Goal: Task Accomplishment & Management: Manage account settings

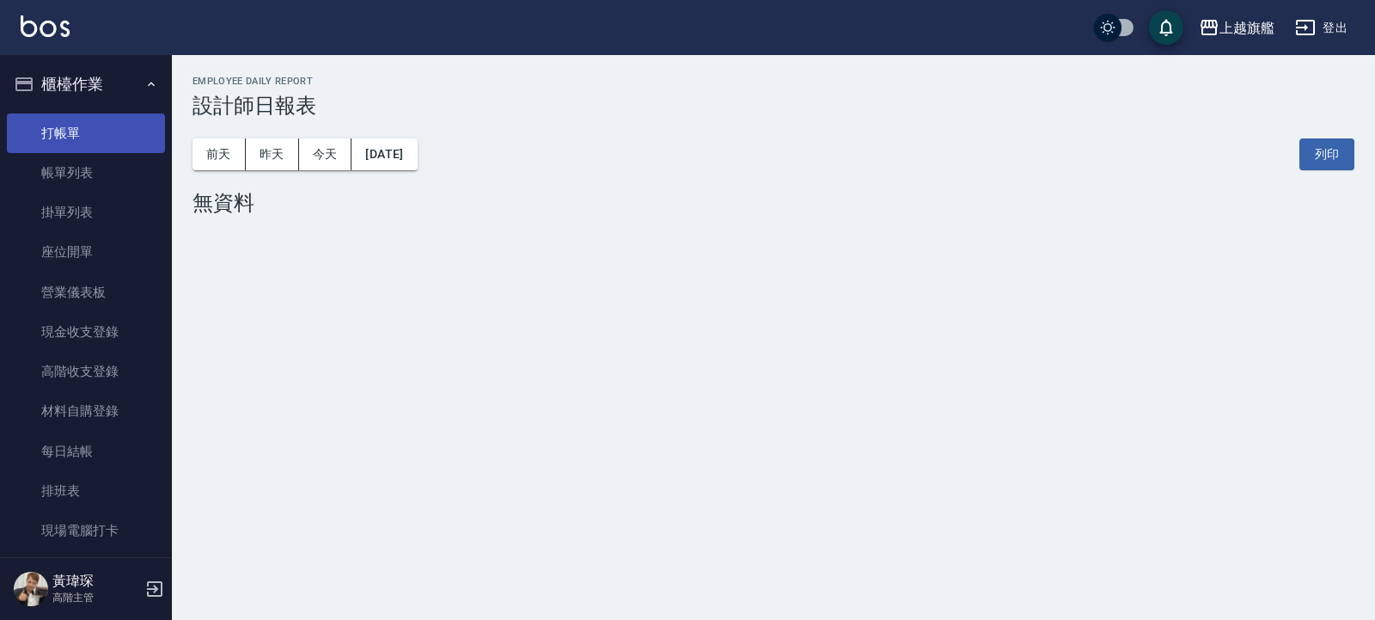
click at [83, 136] on link "打帳單" at bounding box center [86, 133] width 158 height 40
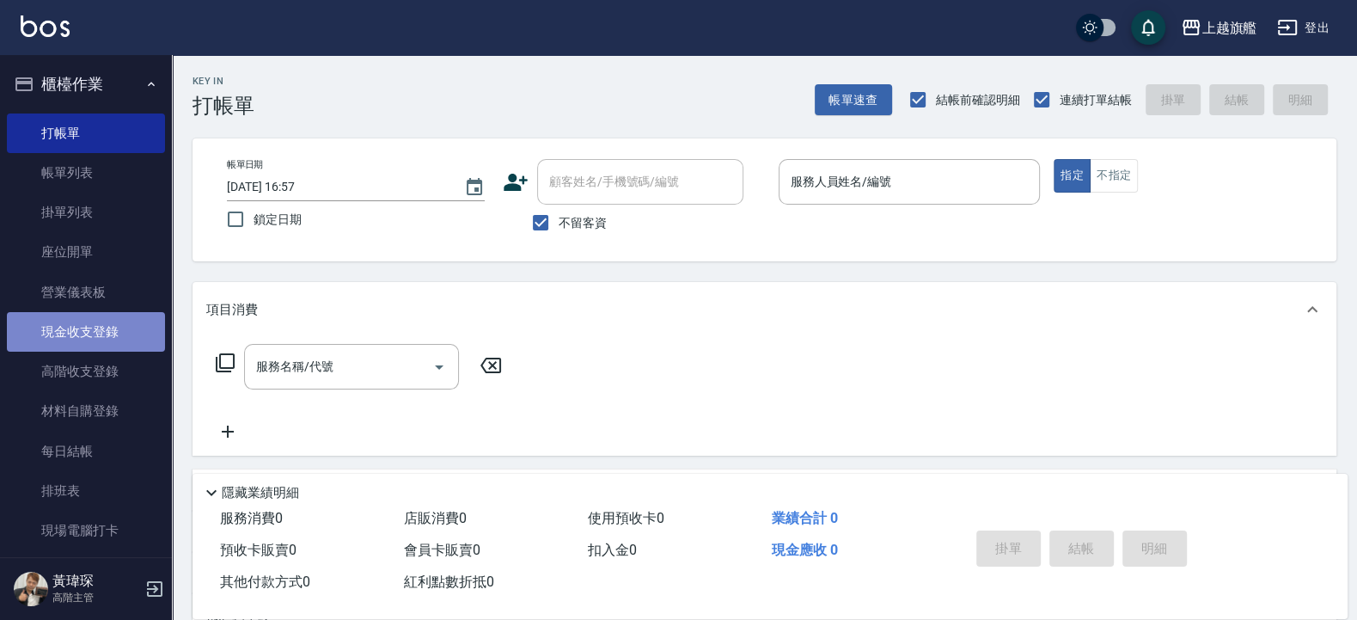
click at [89, 328] on link "現金收支登錄" at bounding box center [86, 332] width 158 height 40
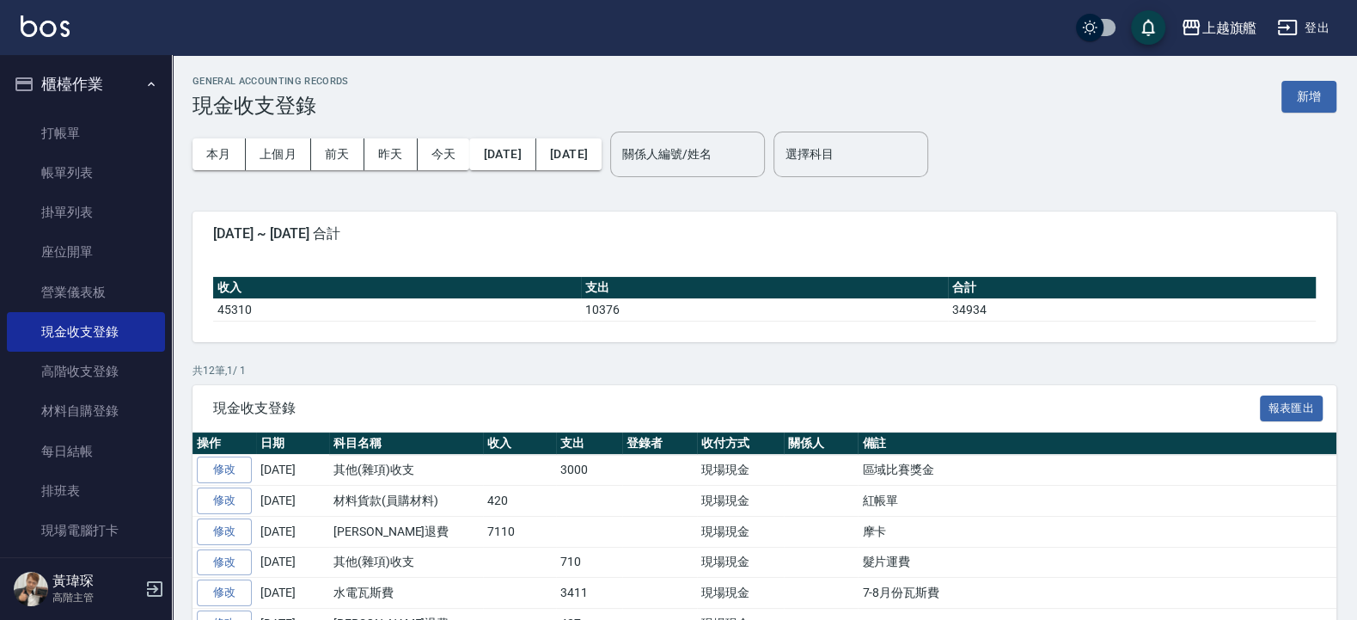
click at [270, 447] on th "日期" at bounding box center [292, 443] width 73 height 22
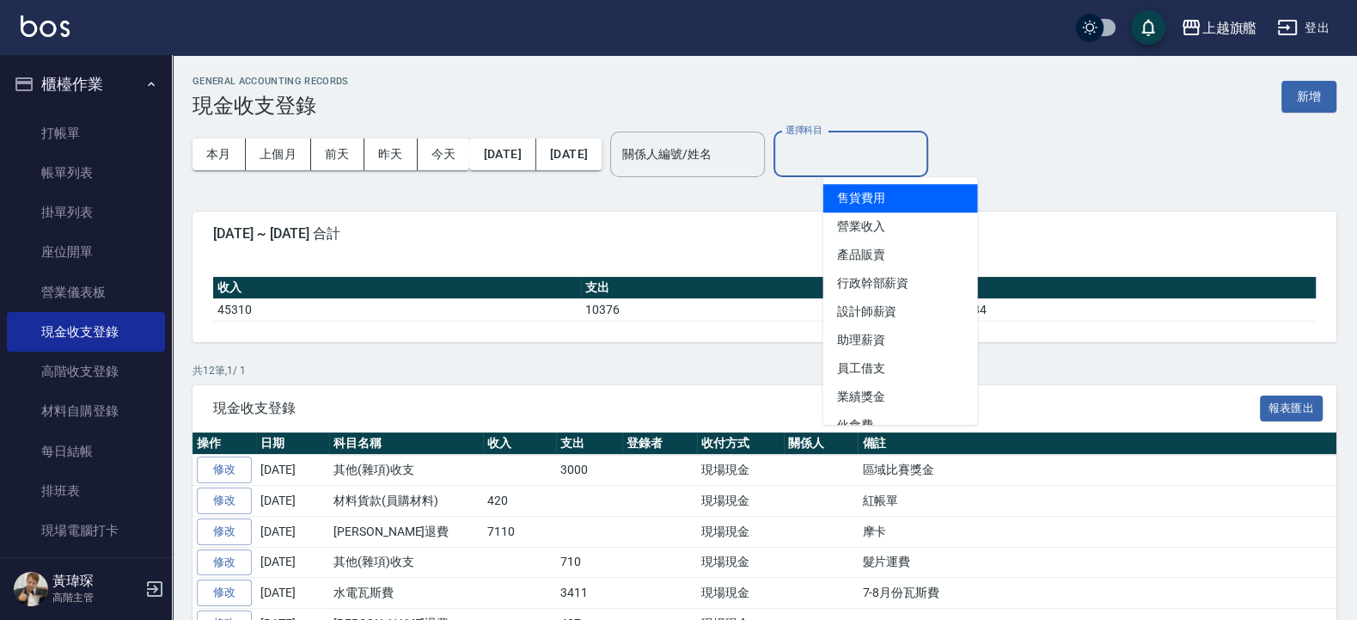
click at [894, 160] on input "選擇科目" at bounding box center [850, 154] width 139 height 30
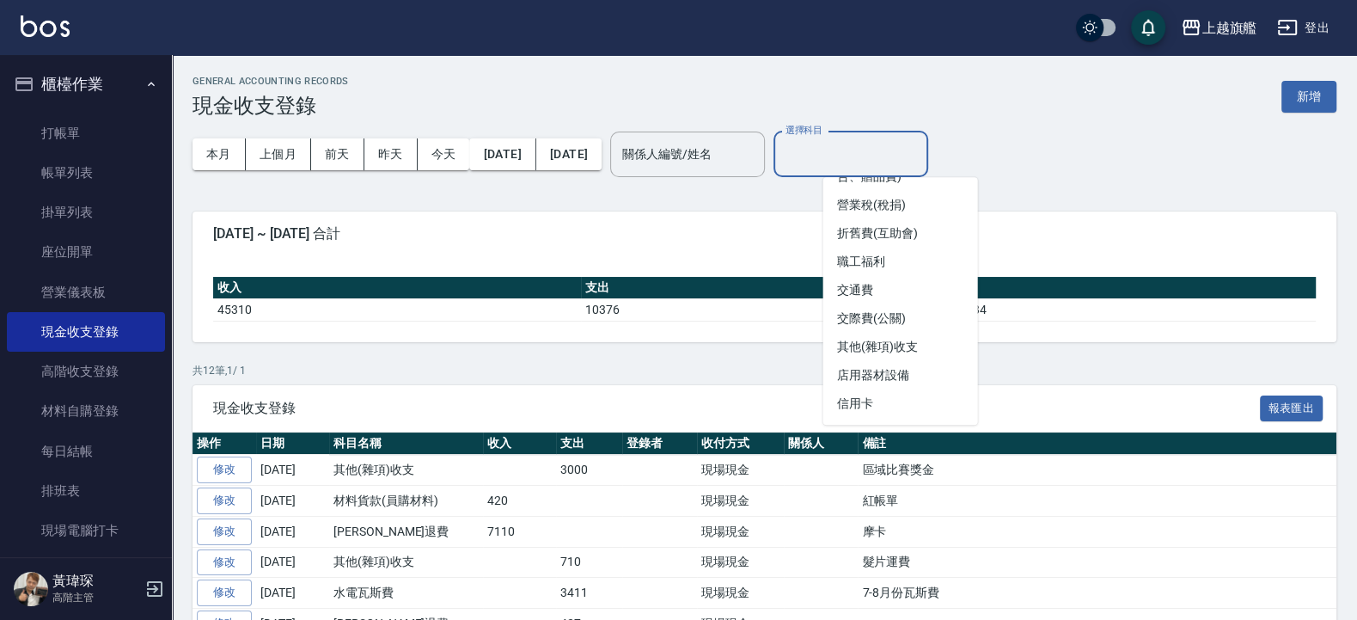
scroll to position [632, 0]
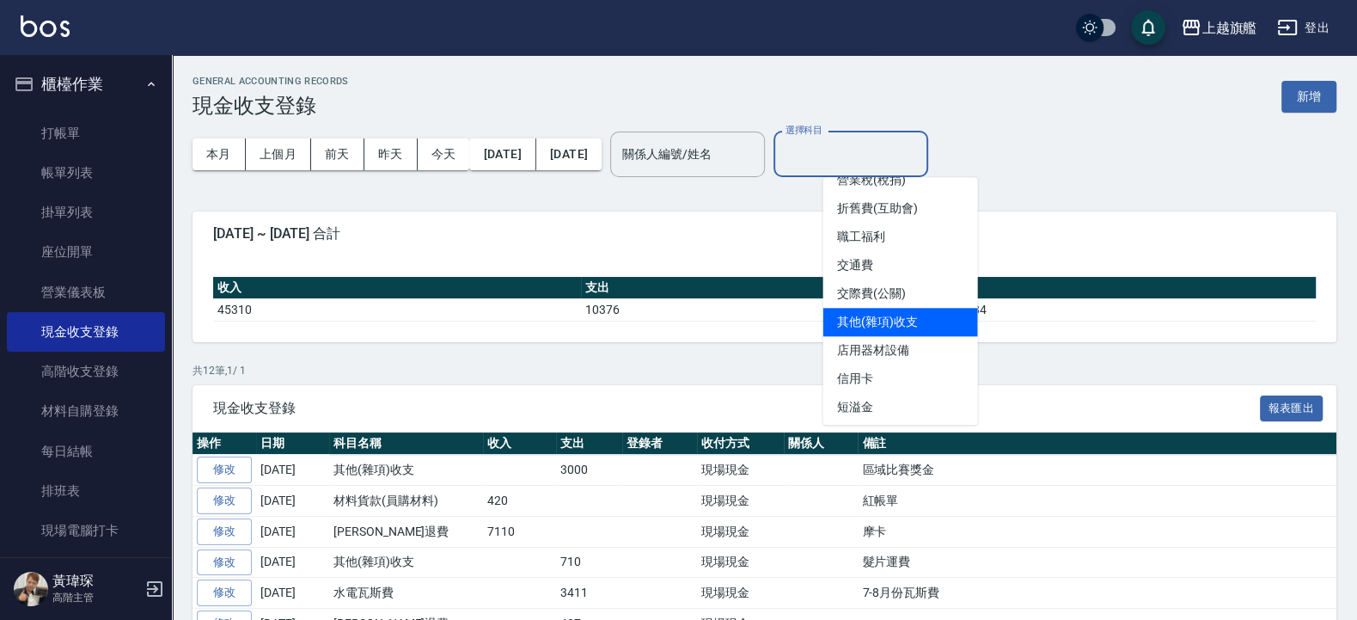
click at [873, 336] on li "其他(雜項)收支" at bounding box center [901, 322] width 155 height 28
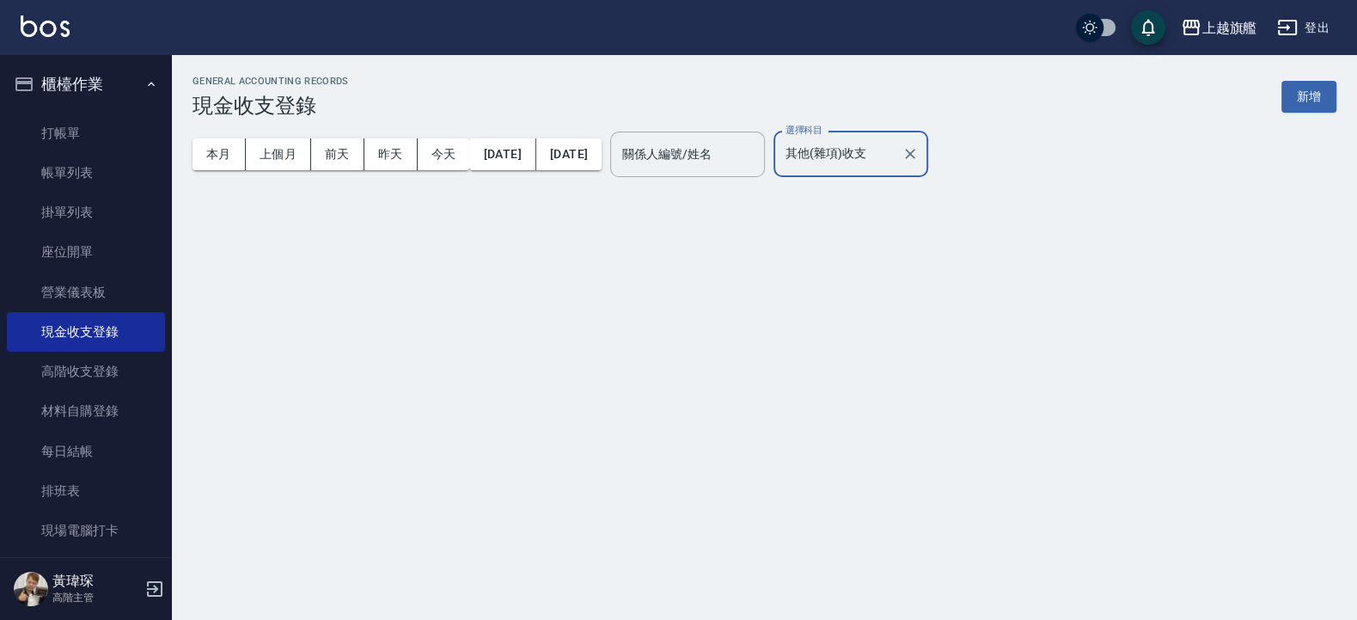
type input "其他(雜項)收支"
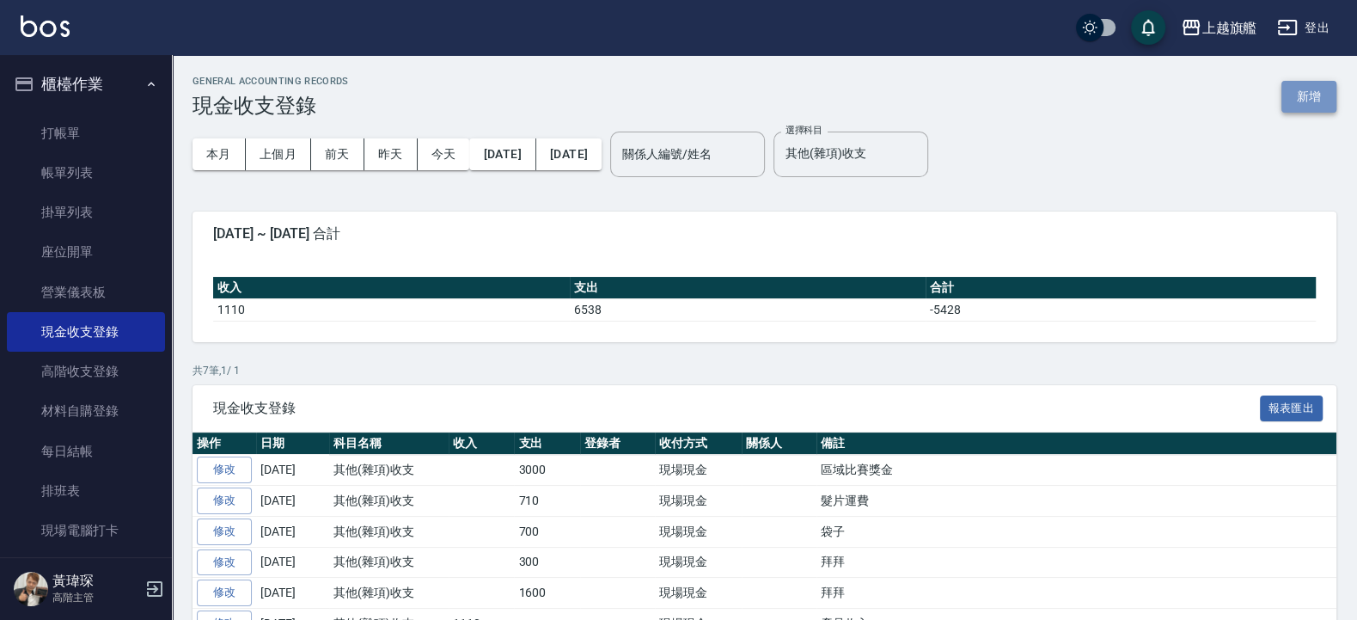
click at [1314, 95] on button "新增" at bounding box center [1309, 97] width 55 height 32
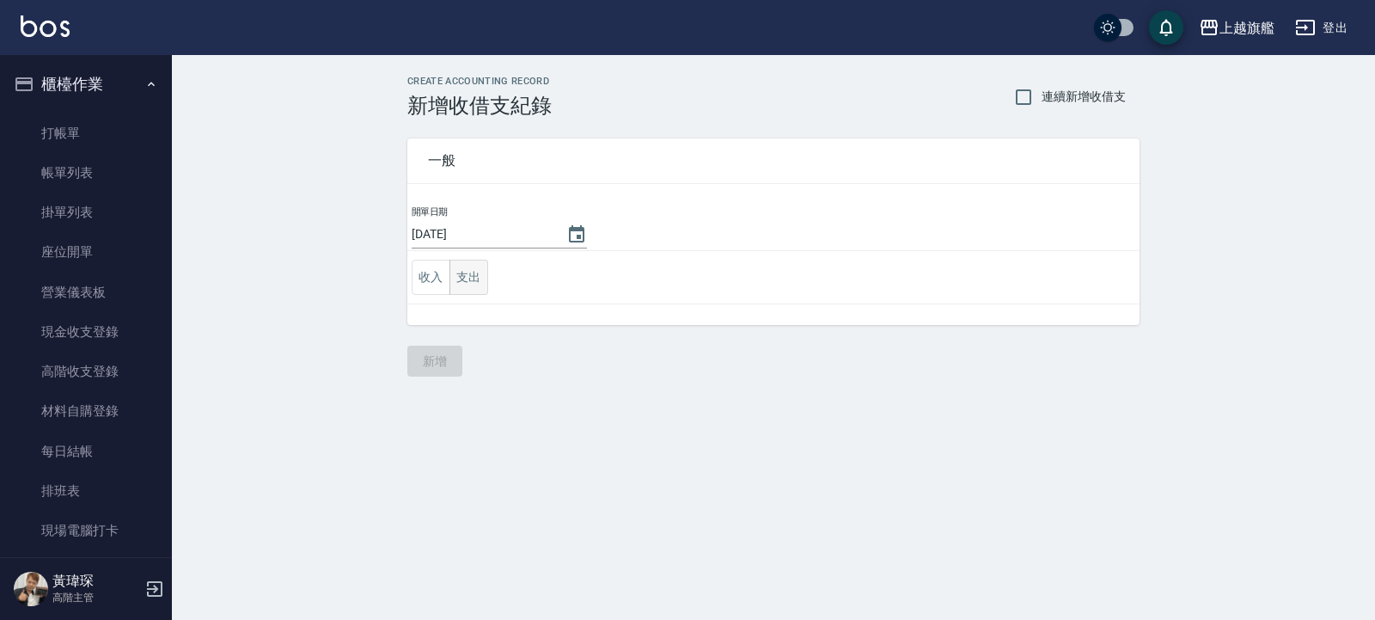
click at [467, 282] on button "支出" at bounding box center [469, 277] width 39 height 35
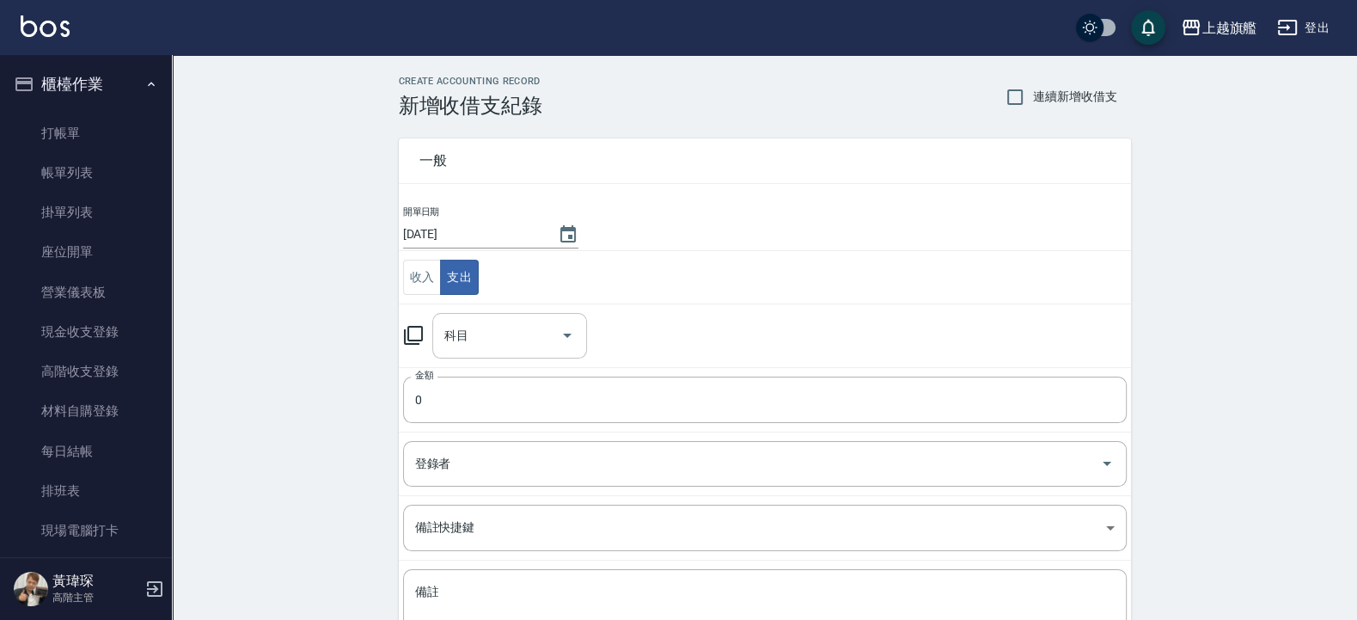
click at [572, 334] on icon "Open" at bounding box center [567, 335] width 21 height 21
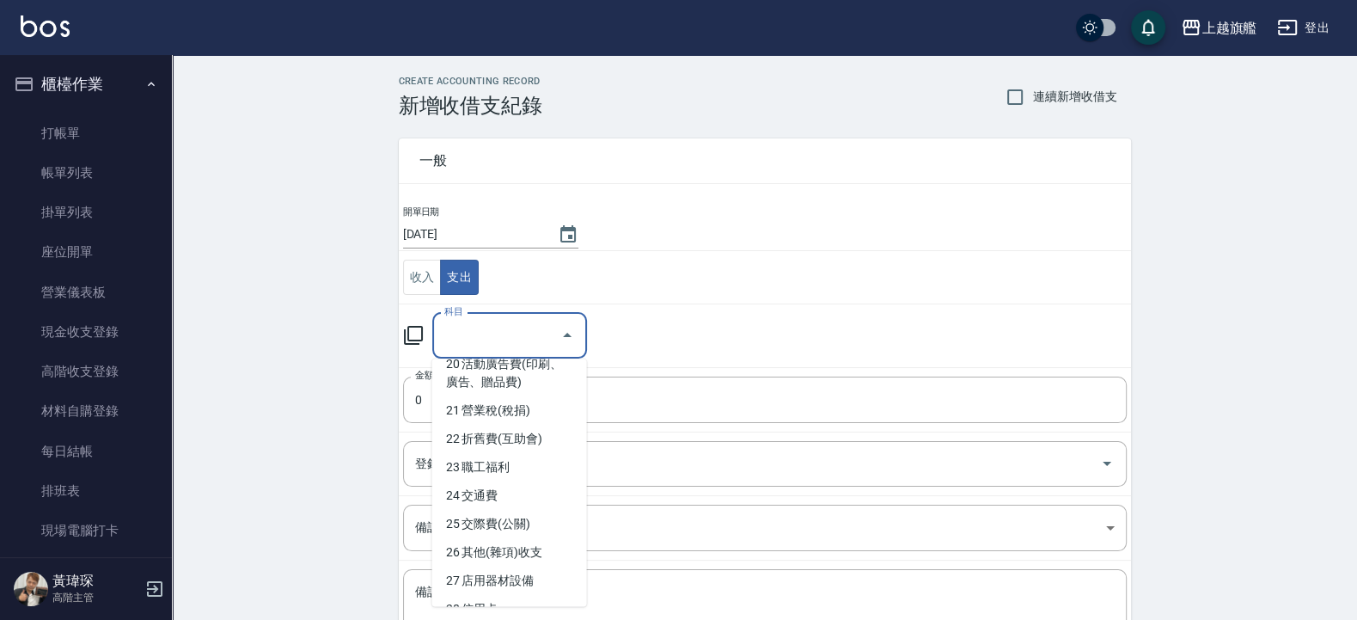
scroll to position [632, 0]
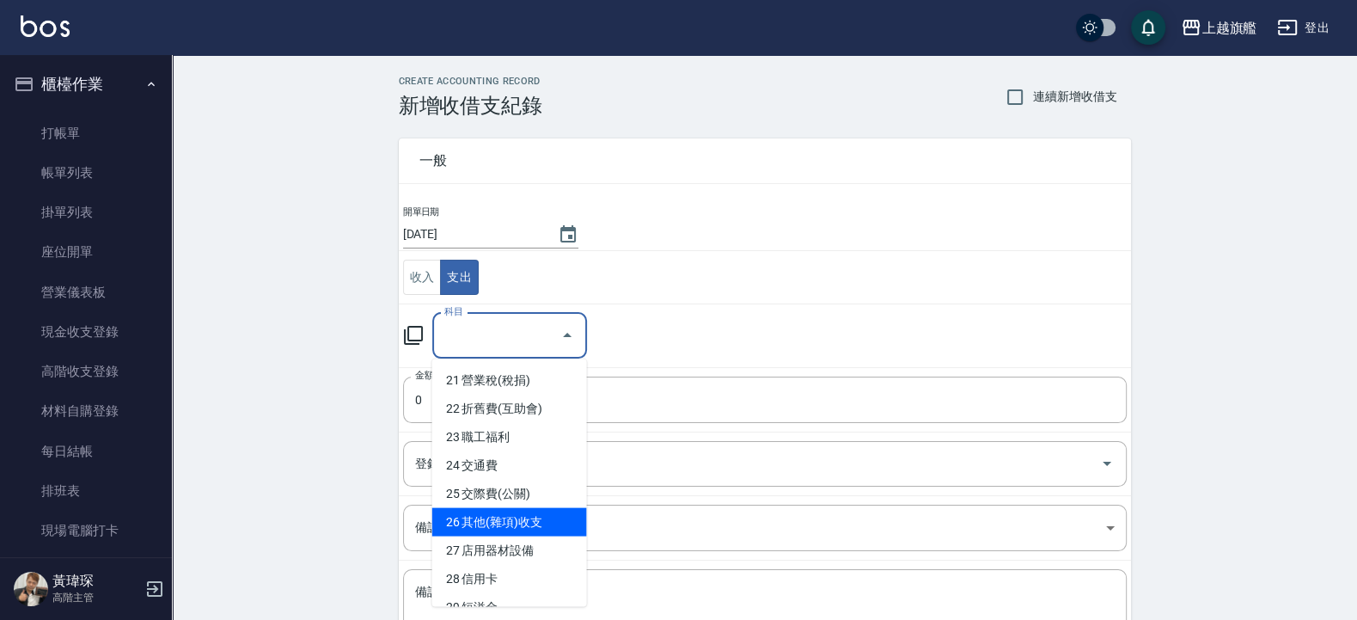
click at [519, 536] on li "26 其他(雜項)收支" at bounding box center [509, 522] width 155 height 28
type input "26 其他(雜項)收支"
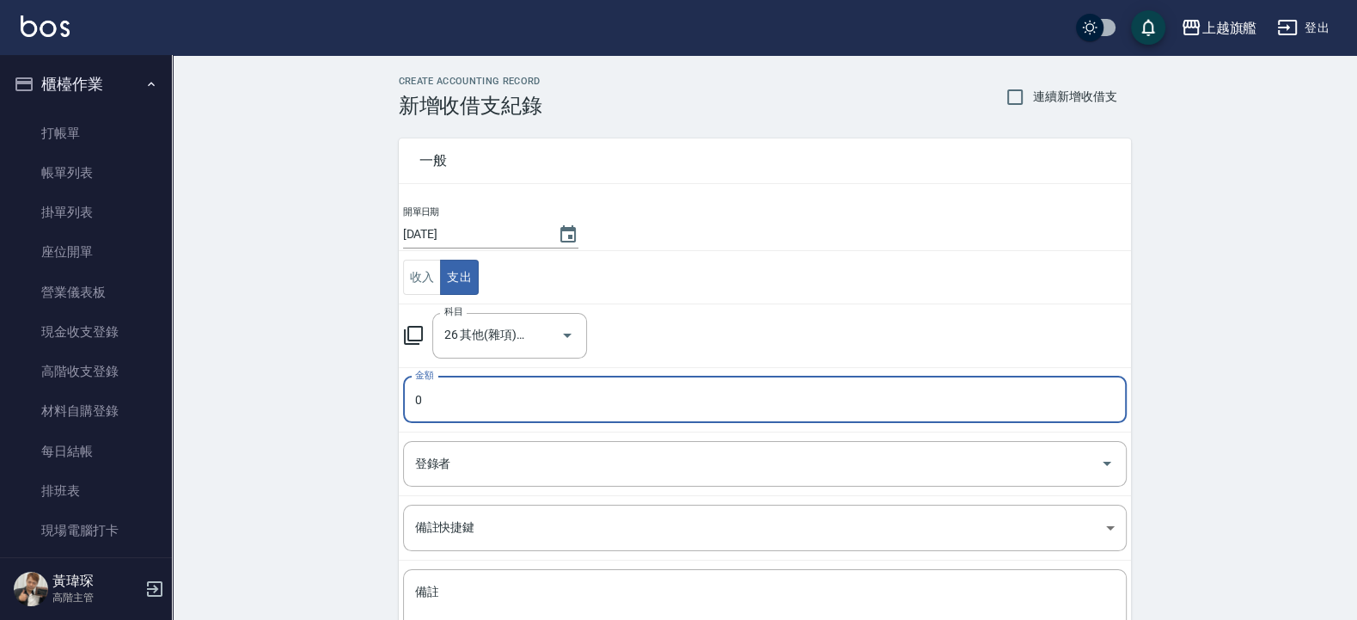
click at [439, 398] on input "0" at bounding box center [765, 400] width 724 height 46
click at [433, 409] on input "0" at bounding box center [765, 400] width 724 height 46
click at [499, 325] on input "26 其他(雜項)收支" at bounding box center [485, 336] width 91 height 30
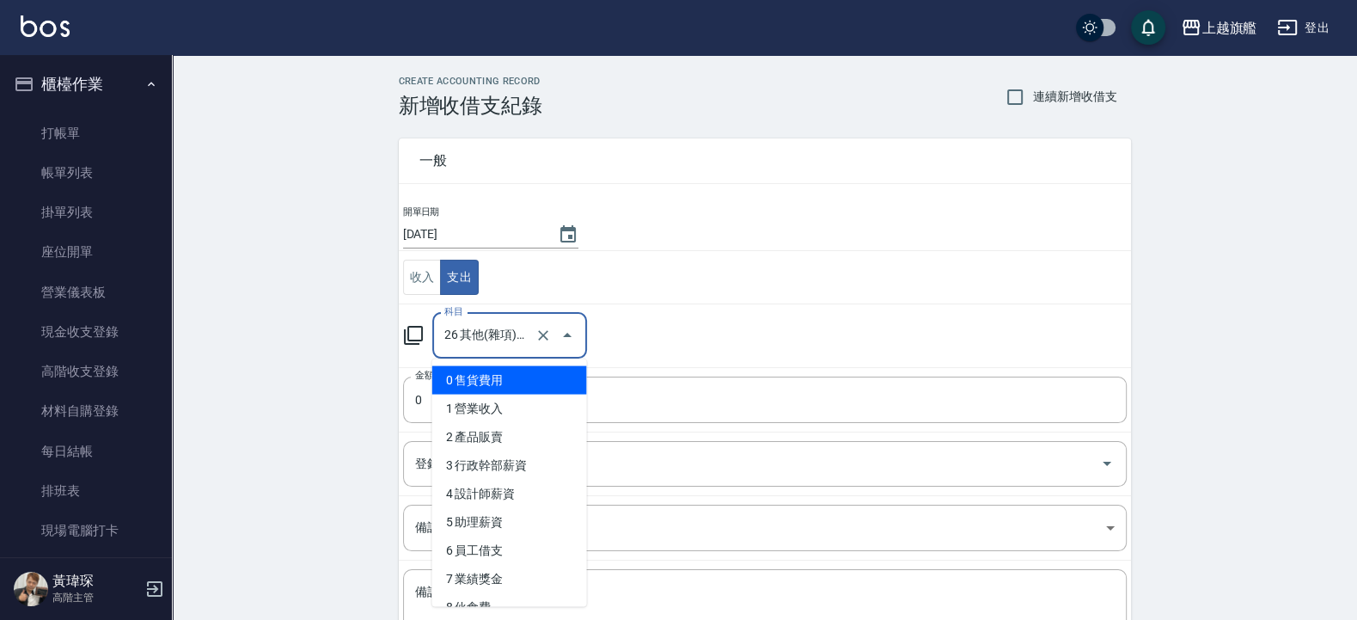
click at [487, 330] on input "26 其他(雜項)收支" at bounding box center [485, 336] width 91 height 30
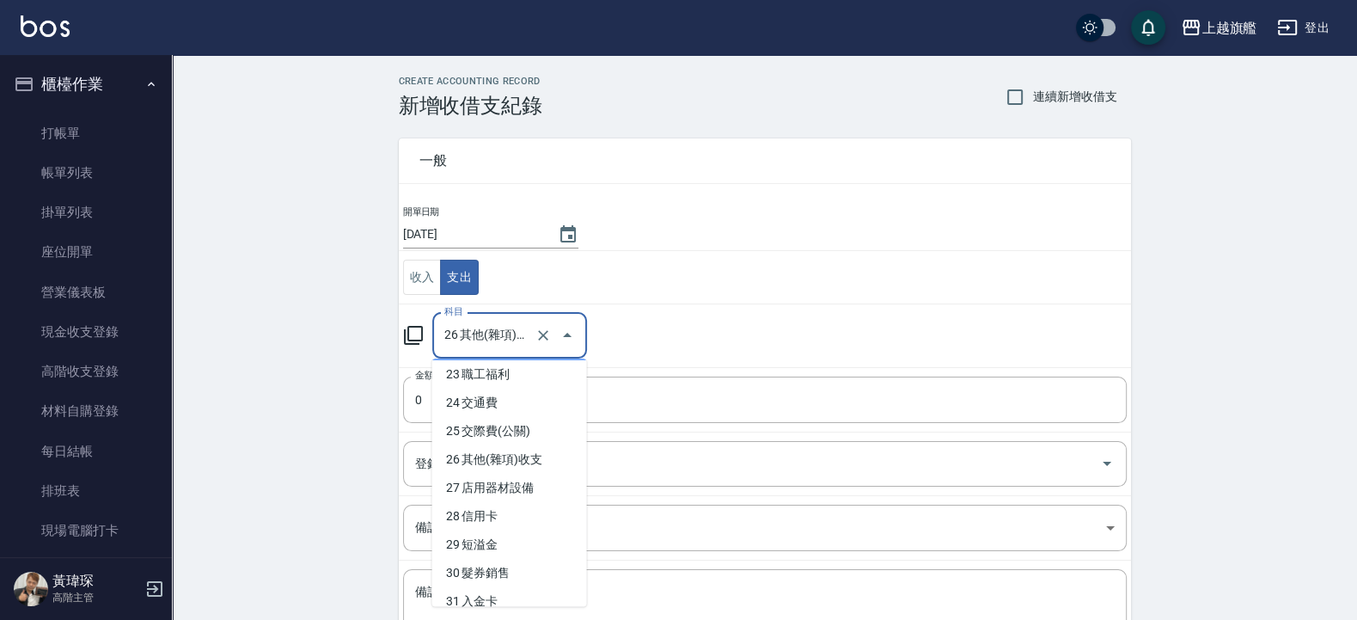
scroll to position [722, 0]
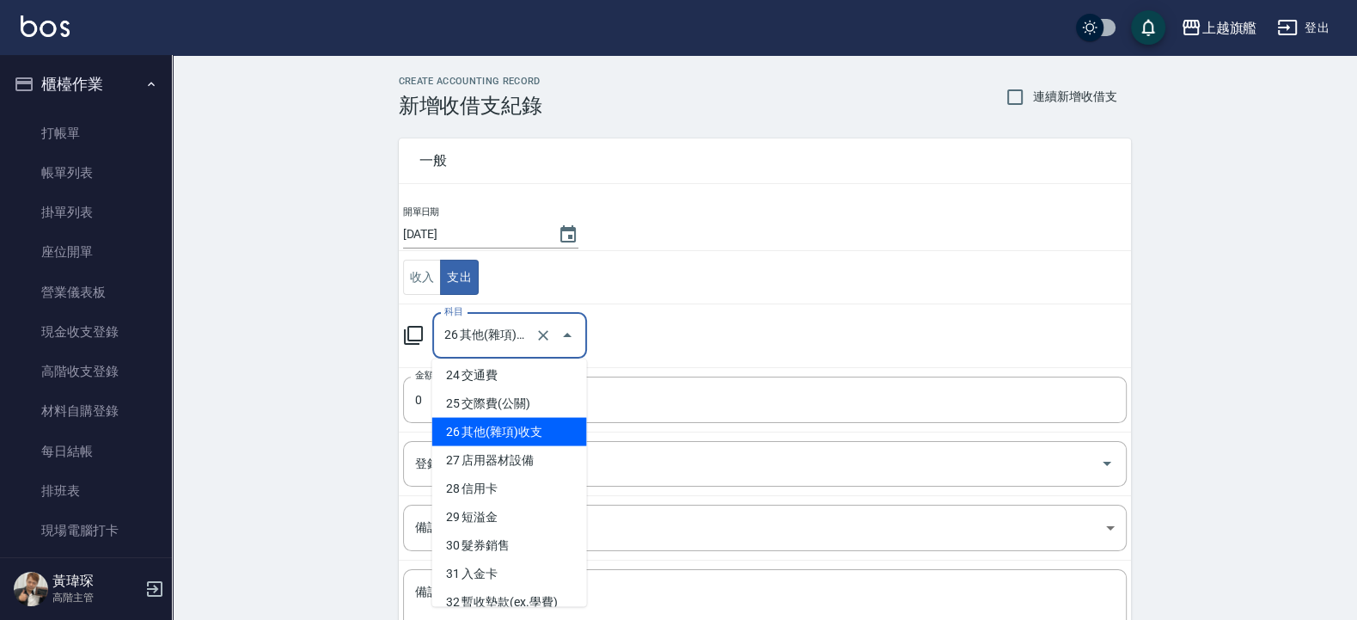
click at [465, 446] on li "26 其他(雜項)收支" at bounding box center [509, 432] width 155 height 28
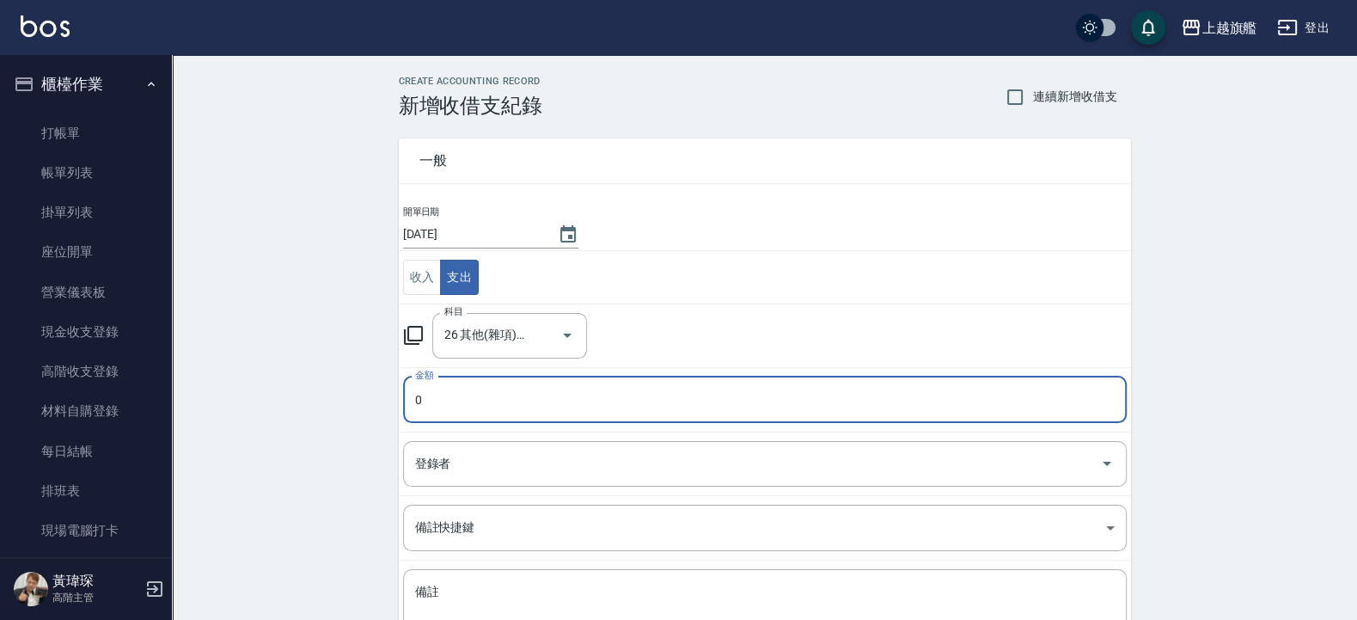
click at [452, 400] on input "0" at bounding box center [765, 400] width 724 height 46
click at [463, 348] on input "26 其他(雜項)收支" at bounding box center [485, 336] width 91 height 30
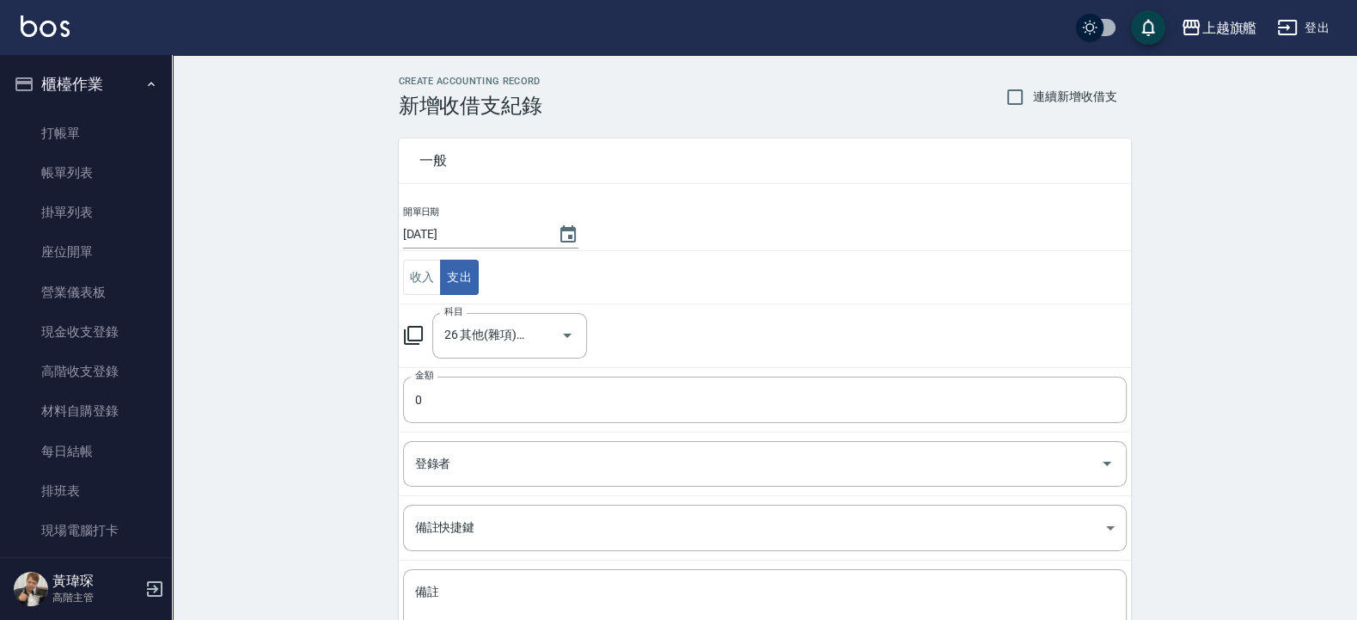
click at [645, 334] on div "科目 26 其他(雜項)收支 科目" at bounding box center [765, 336] width 724 height 46
click at [431, 385] on input "0" at bounding box center [765, 400] width 724 height 46
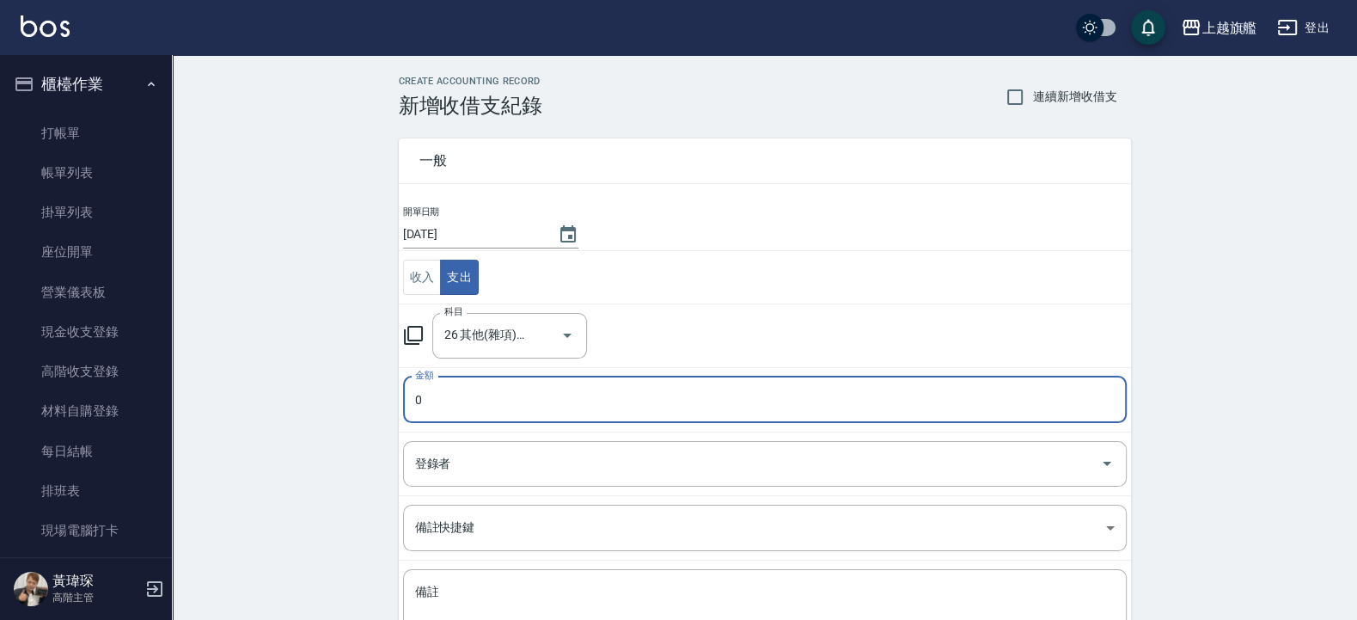
click at [437, 390] on input "0" at bounding box center [765, 400] width 724 height 46
click at [420, 417] on input "0" at bounding box center [765, 400] width 724 height 46
click at [444, 412] on input "0" at bounding box center [765, 400] width 724 height 46
click at [445, 412] on input "0" at bounding box center [765, 400] width 724 height 46
click at [469, 398] on input "0" at bounding box center [765, 400] width 724 height 46
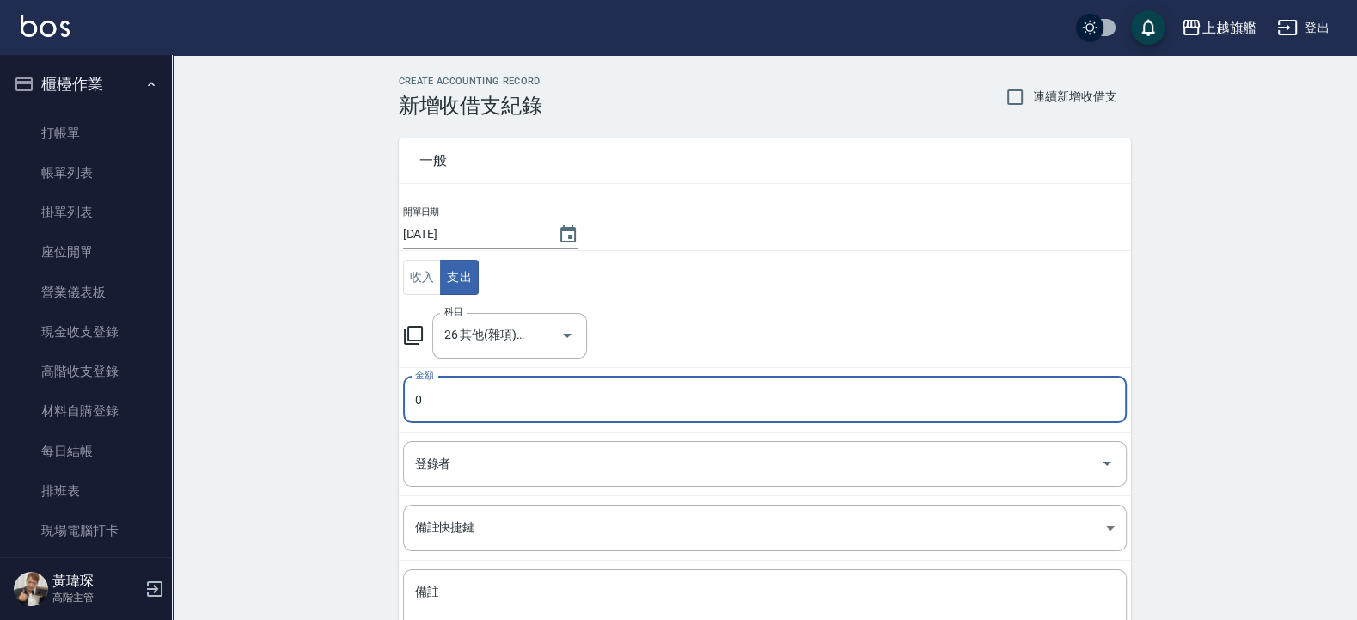
click at [530, 394] on input "0" at bounding box center [765, 400] width 724 height 46
click at [563, 338] on icon "Open" at bounding box center [567, 335] width 21 height 21
type input "319"
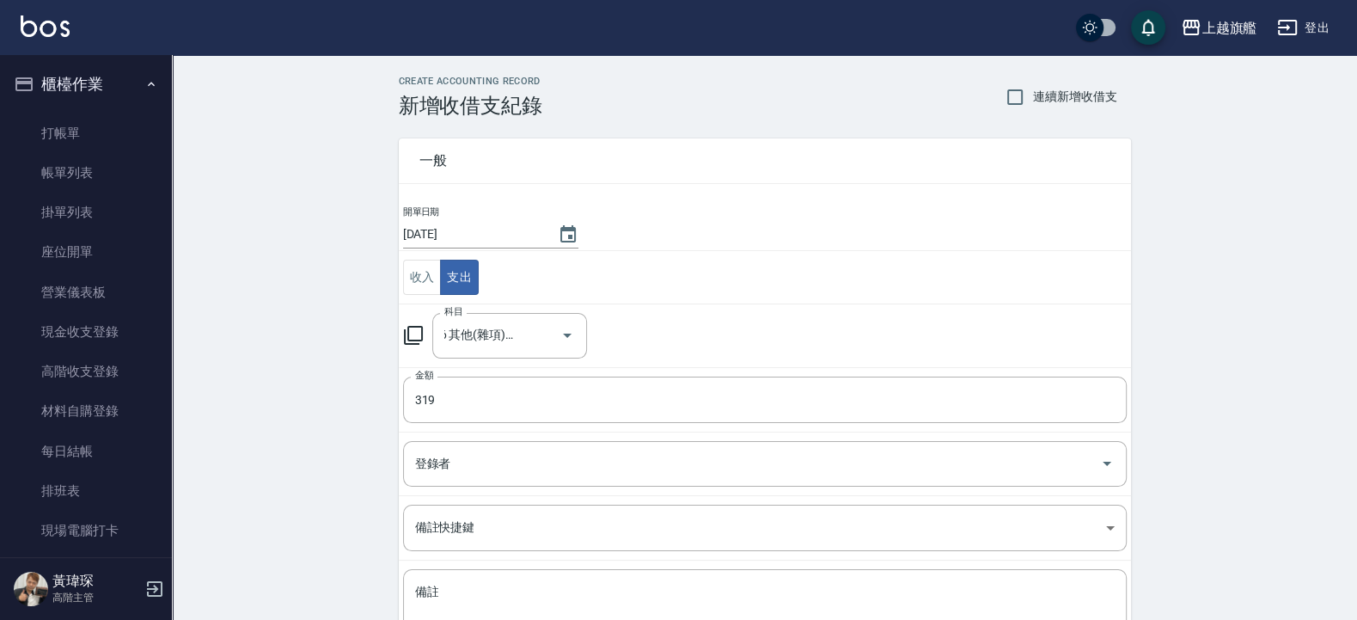
click at [600, 332] on div "科目 26 其他(雜項)收支 科目" at bounding box center [765, 336] width 724 height 46
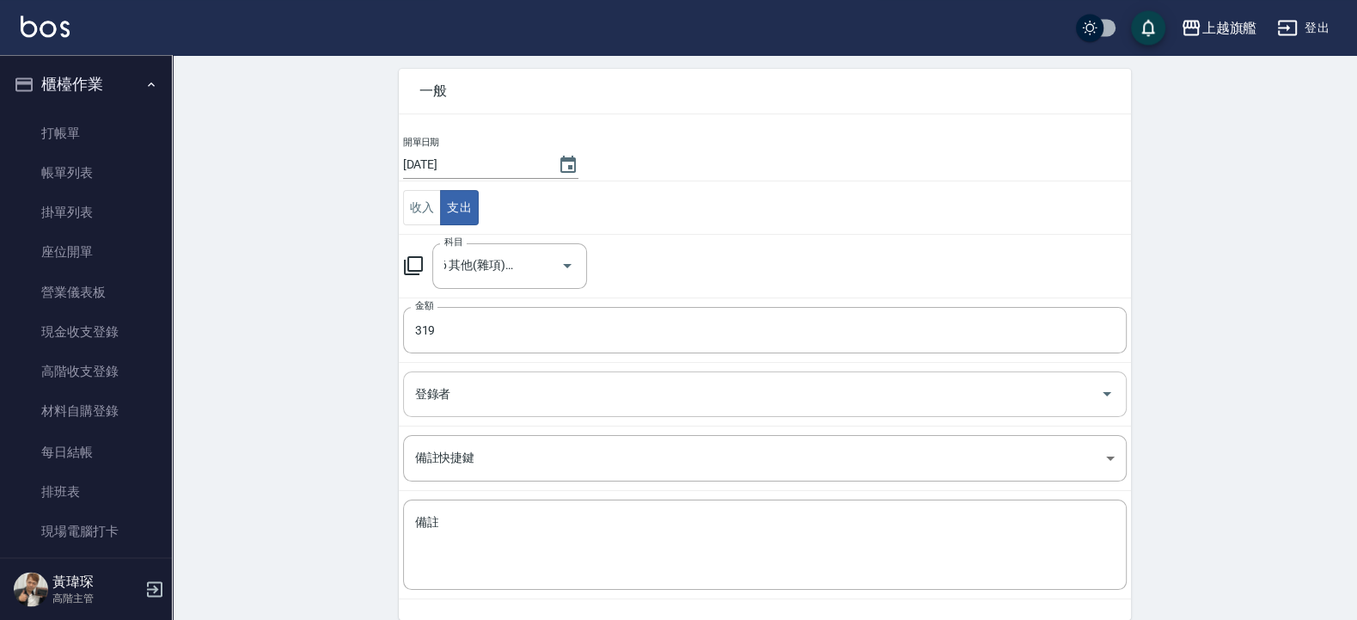
scroll to position [144, 0]
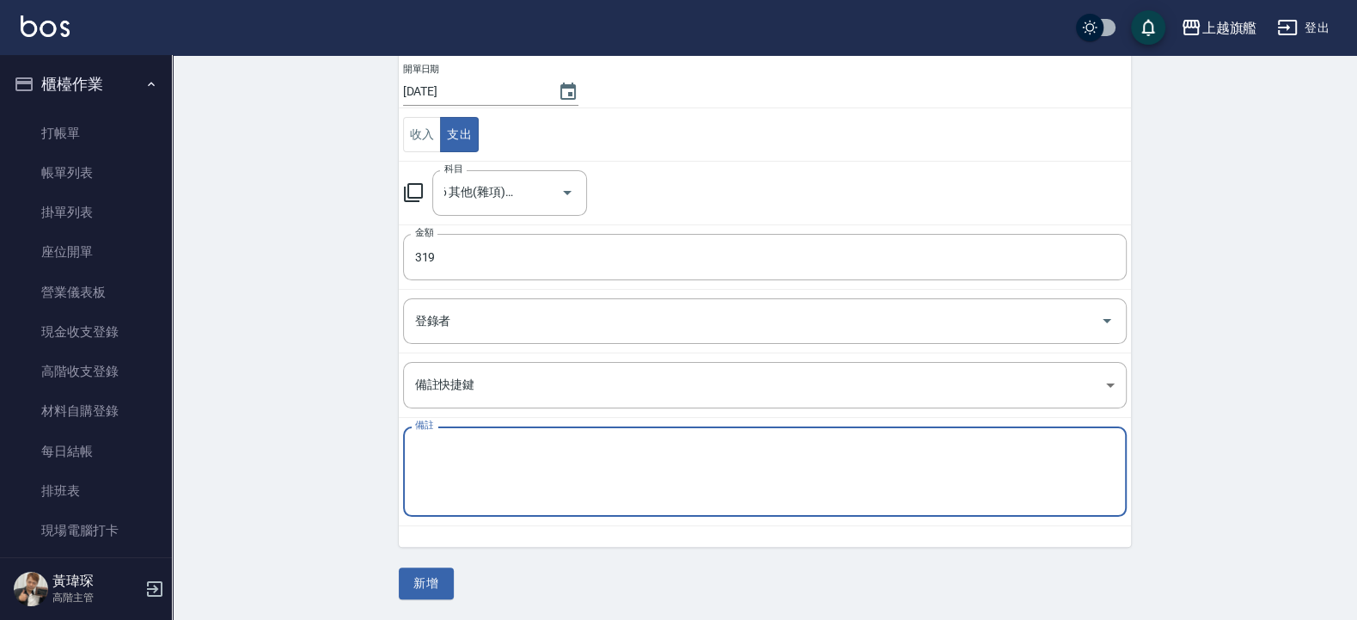
click at [472, 450] on textarea "備註" at bounding box center [765, 472] width 700 height 62
type textarea "s"
click at [437, 445] on textarea "備註" at bounding box center [765, 472] width 700 height 62
type textarea "能"
type textarea "農曆8/1拜拜"
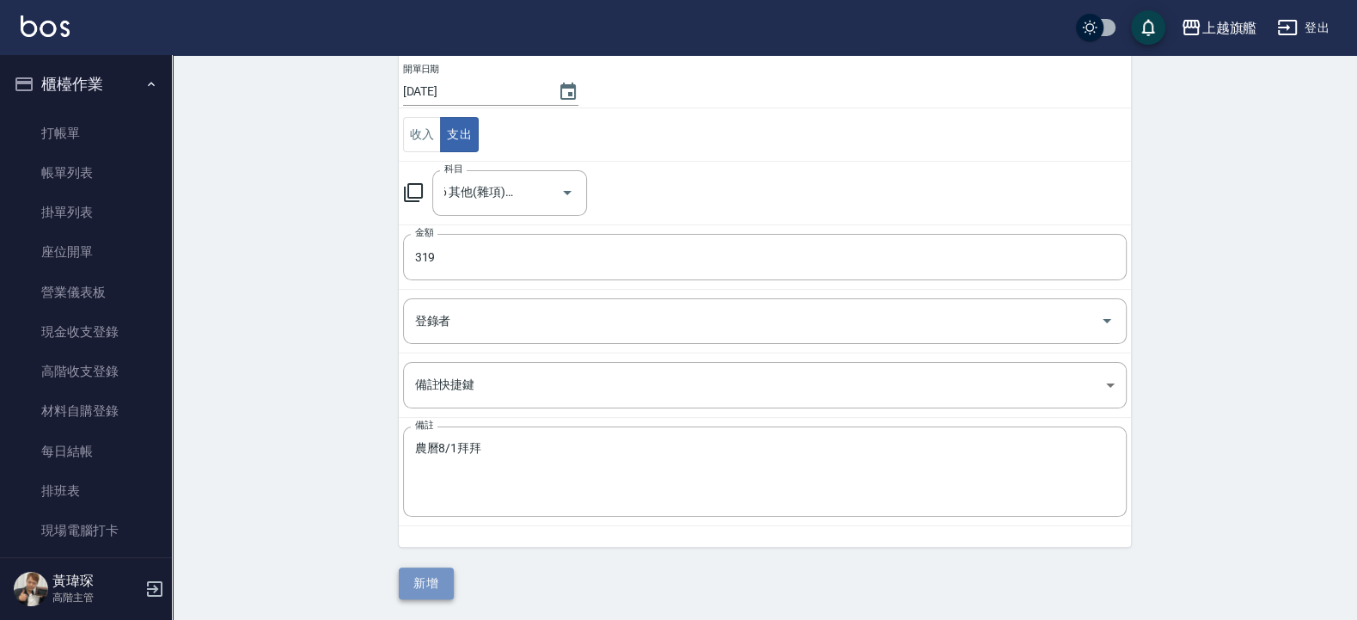
click at [429, 577] on button "新增" at bounding box center [426, 583] width 55 height 32
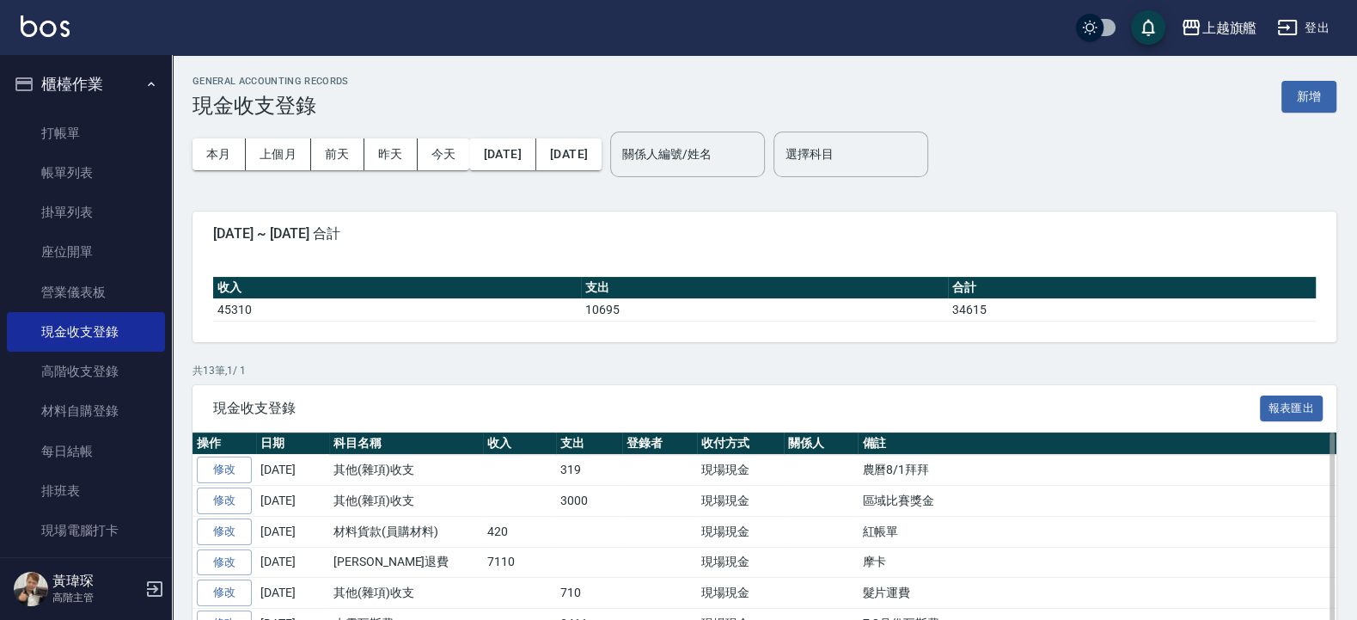
click at [575, 465] on td "319" at bounding box center [589, 470] width 66 height 31
click at [869, 476] on td "農曆8/1拜拜" at bounding box center [1097, 470] width 479 height 31
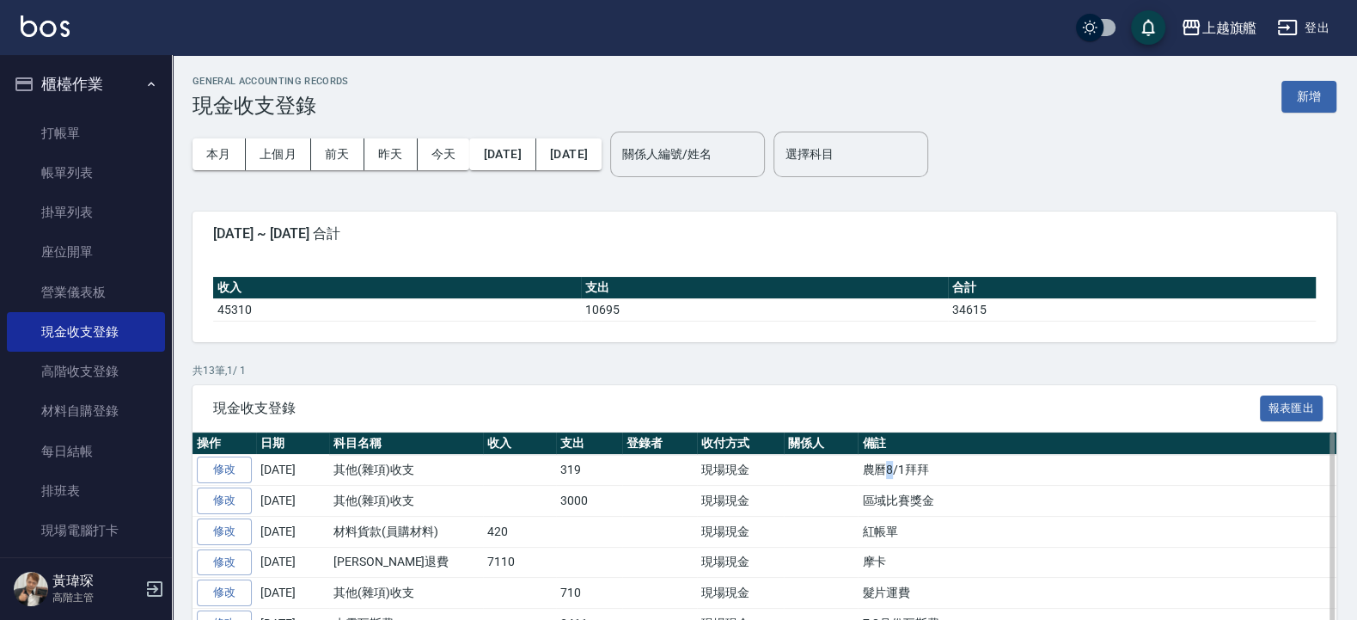
click at [868, 476] on td "農曆8/1拜拜" at bounding box center [1097, 470] width 479 height 31
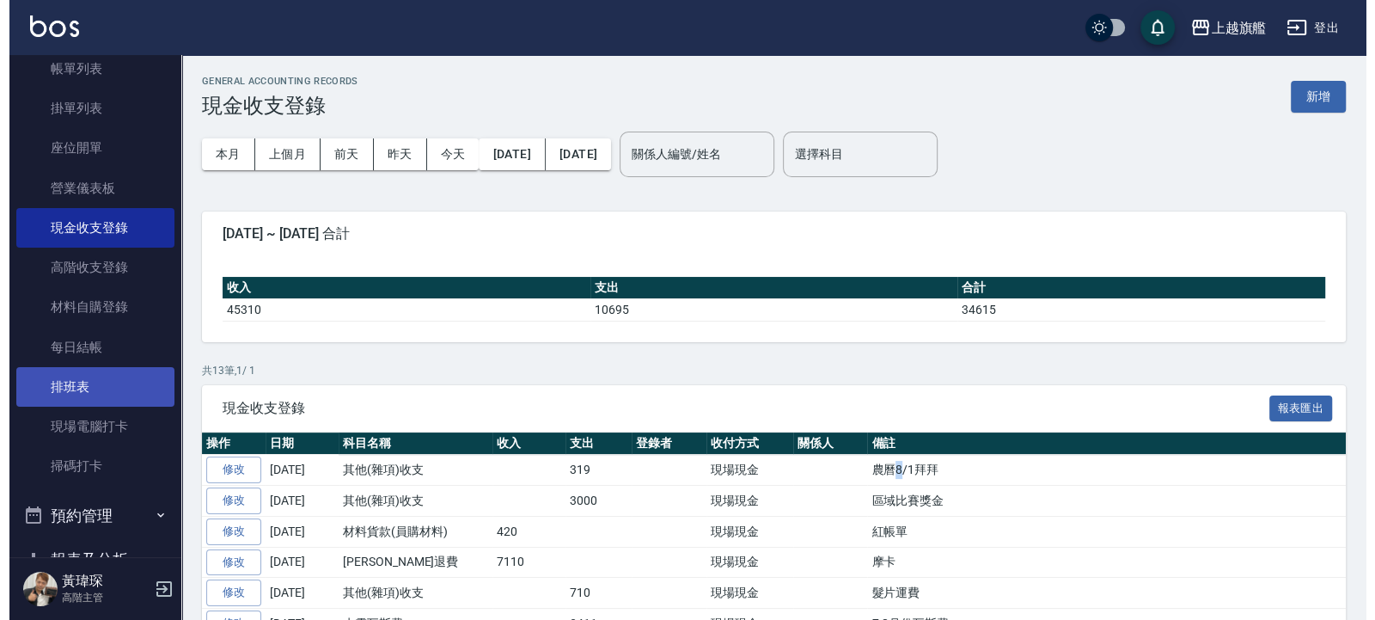
scroll to position [103, 0]
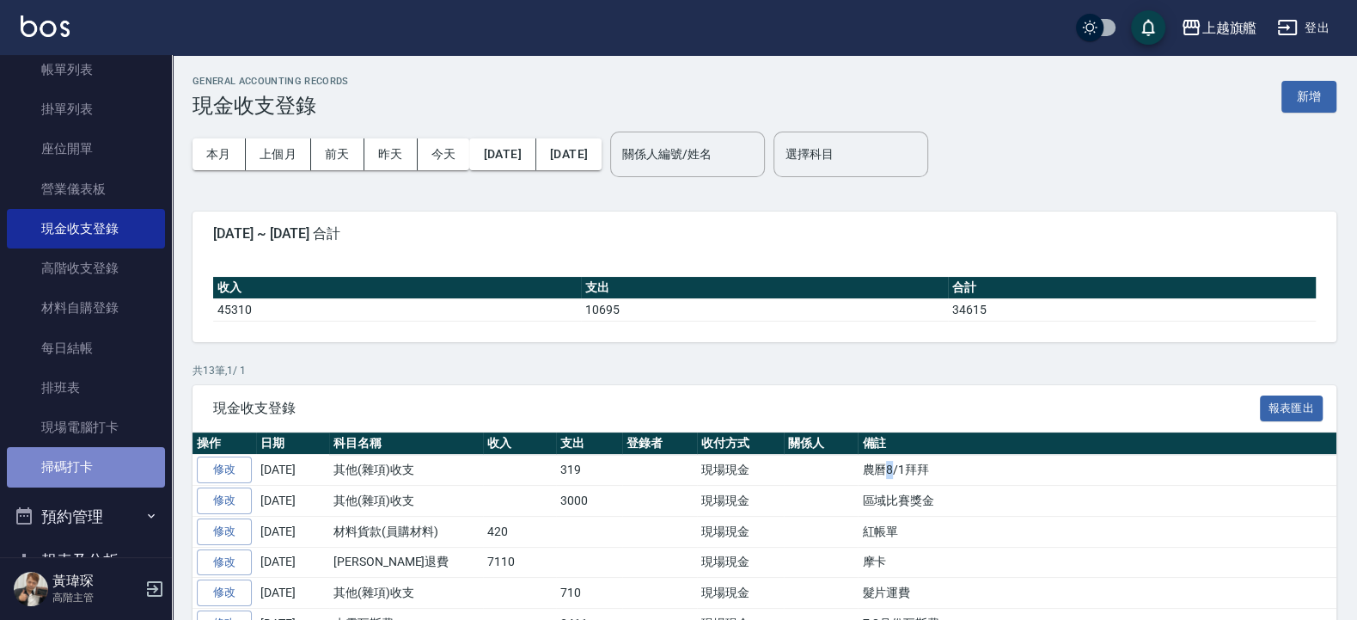
click at [99, 471] on link "掃碼打卡" at bounding box center [86, 467] width 158 height 40
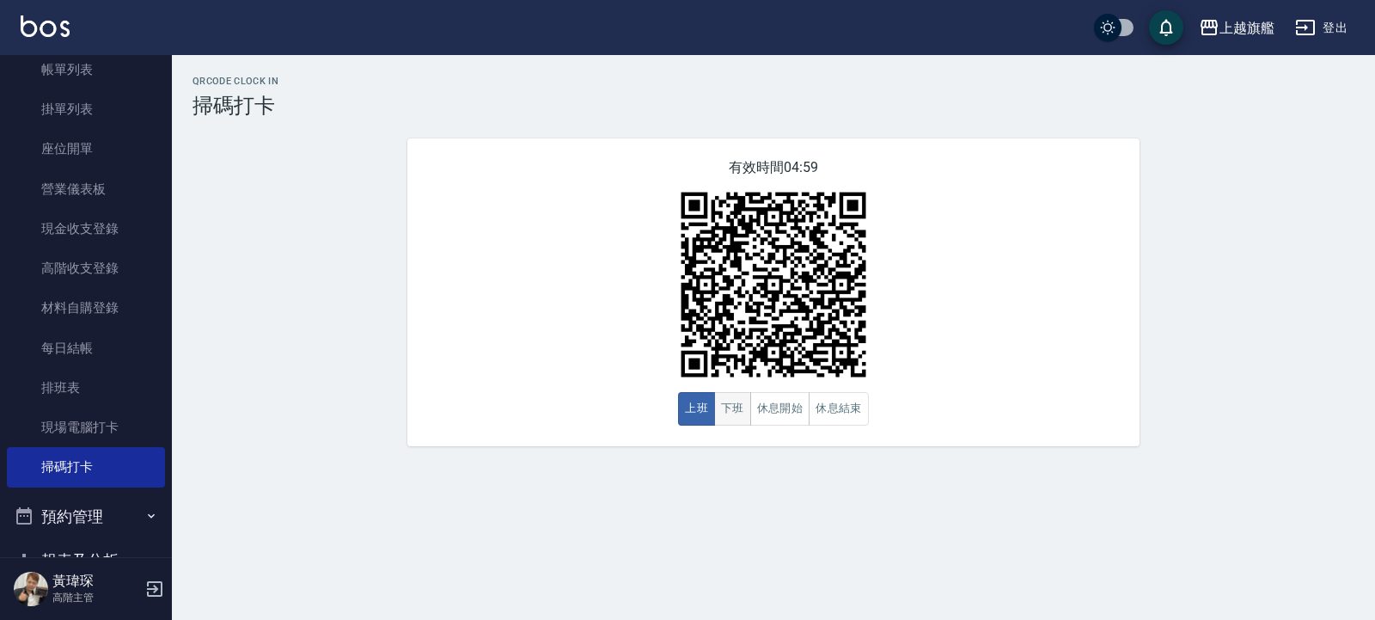
click at [744, 416] on button "下班" at bounding box center [732, 409] width 37 height 34
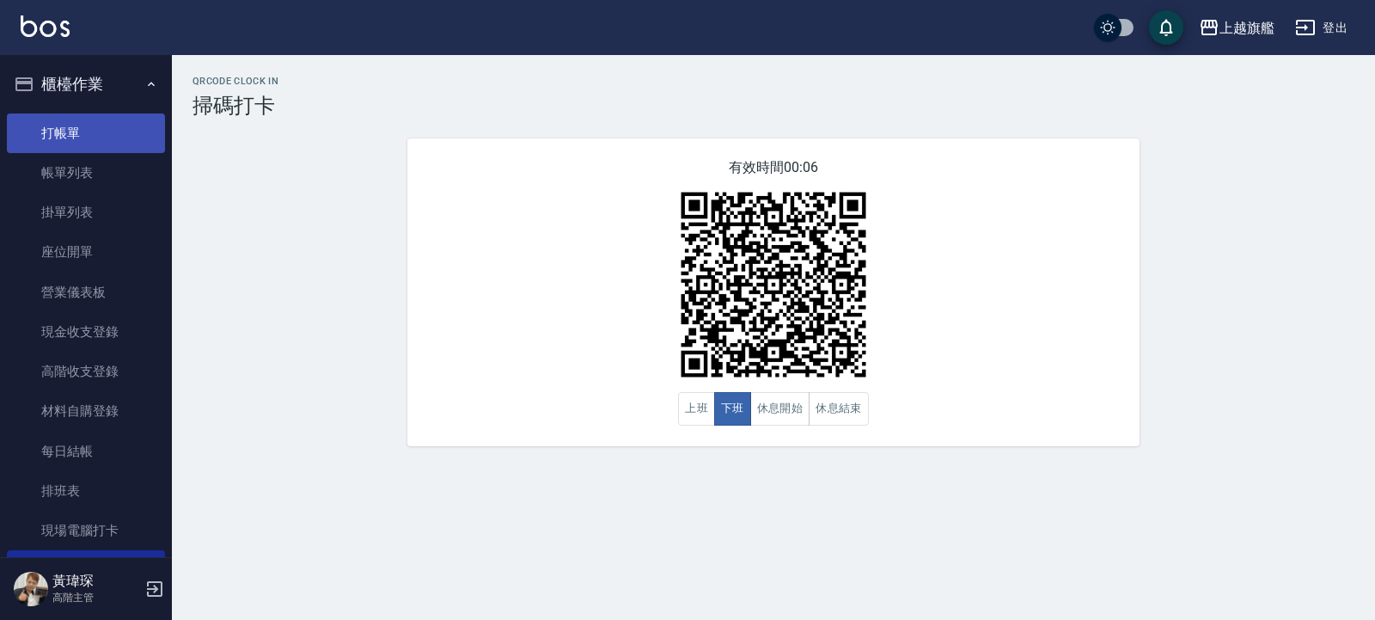
click at [68, 147] on link "打帳單" at bounding box center [86, 133] width 158 height 40
